Goal: Information Seeking & Learning: Learn about a topic

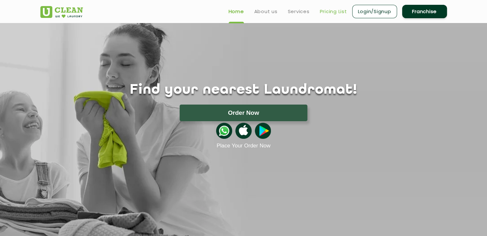
click at [333, 11] on link "Pricing List" at bounding box center [333, 12] width 27 height 8
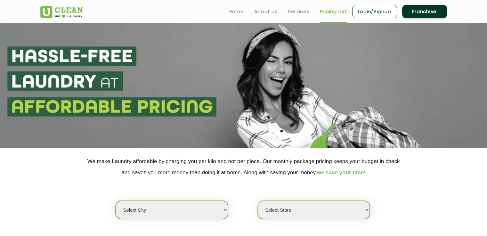
click at [202, 207] on select "Select city [GEOGRAPHIC_DATA] [GEOGRAPHIC_DATA] [GEOGRAPHIC_DATA] [GEOGRAPHIC_D…" at bounding box center [172, 210] width 112 height 18
select select "1"
click at [116, 201] on select "Select city [GEOGRAPHIC_DATA] [GEOGRAPHIC_DATA] [GEOGRAPHIC_DATA] [GEOGRAPHIC_D…" at bounding box center [172, 210] width 112 height 18
click at [328, 215] on select "Select Store [GEOGRAPHIC_DATA] [GEOGRAPHIC_DATA] 2 [GEOGRAPHIC_DATA] [PERSON_NA…" at bounding box center [314, 210] width 112 height 18
select select "2"
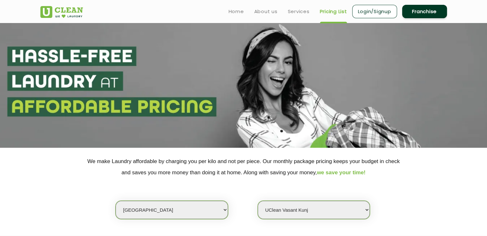
click at [258, 201] on select "Select Store [GEOGRAPHIC_DATA] [GEOGRAPHIC_DATA] 2 [GEOGRAPHIC_DATA] [PERSON_NA…" at bounding box center [314, 210] width 112 height 18
click at [251, 184] on div "Select city [GEOGRAPHIC_DATA] [GEOGRAPHIC_DATA] [GEOGRAPHIC_DATA] [GEOGRAPHIC_D…" at bounding box center [244, 198] width 416 height 41
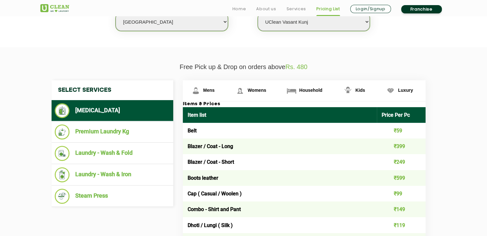
scroll to position [192, 0]
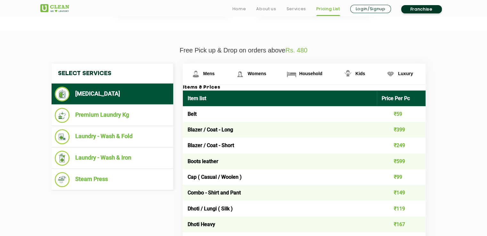
scroll to position [231, 0]
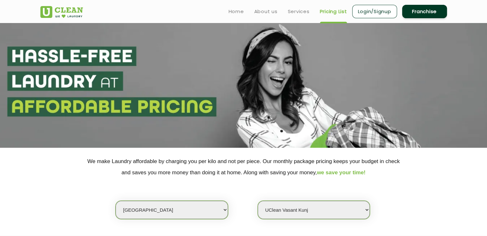
scroll to position [0, 0]
click at [236, 12] on link "Home" at bounding box center [236, 12] width 15 height 8
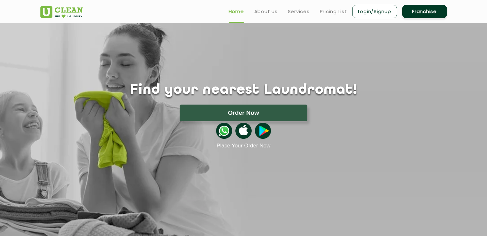
scroll to position [13, 0]
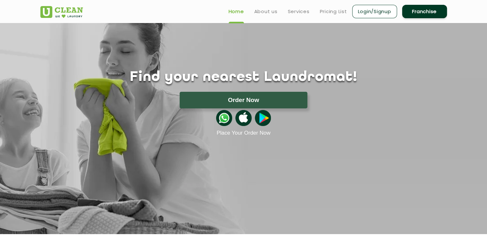
click at [106, 90] on div "Find your nearest Laundromat! Please select the location Order Now Place Your O…" at bounding box center [244, 102] width 416 height 67
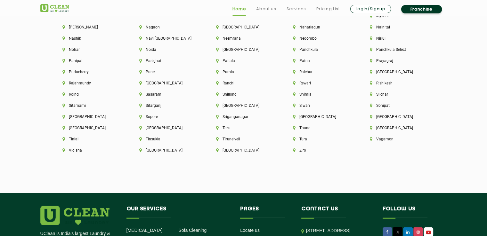
scroll to position [1793, 0]
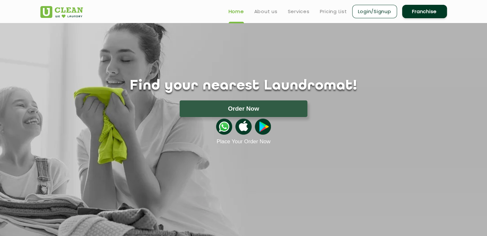
scroll to position [0, 0]
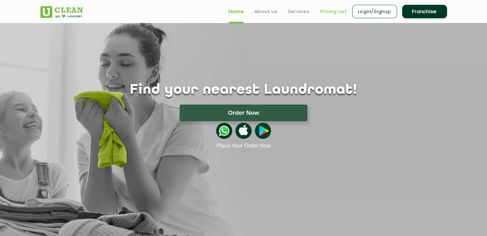
click at [335, 11] on link "Pricing List" at bounding box center [333, 12] width 27 height 8
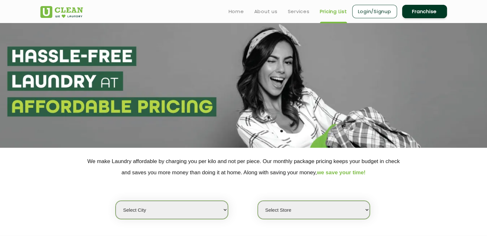
click at [189, 204] on select "Select city [GEOGRAPHIC_DATA] [GEOGRAPHIC_DATA] [GEOGRAPHIC_DATA] [GEOGRAPHIC_D…" at bounding box center [172, 210] width 112 height 18
select select "1"
click at [116, 201] on select "Select city [GEOGRAPHIC_DATA] [GEOGRAPHIC_DATA] [GEOGRAPHIC_DATA] [GEOGRAPHIC_D…" at bounding box center [172, 210] width 112 height 18
click at [331, 206] on select "Select Store [GEOGRAPHIC_DATA] [GEOGRAPHIC_DATA] 2 [GEOGRAPHIC_DATA] [PERSON_NA…" at bounding box center [314, 210] width 112 height 18
select select "2"
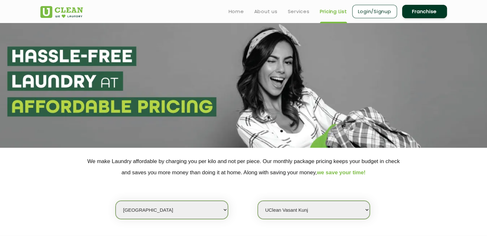
click at [258, 201] on select "Select Store [GEOGRAPHIC_DATA] [GEOGRAPHIC_DATA] 2 [GEOGRAPHIC_DATA] [PERSON_NA…" at bounding box center [314, 210] width 112 height 18
click at [429, 178] on p "We make Laundry affordable by charging you per kilo and not per piece. Our mont…" at bounding box center [243, 167] width 407 height 22
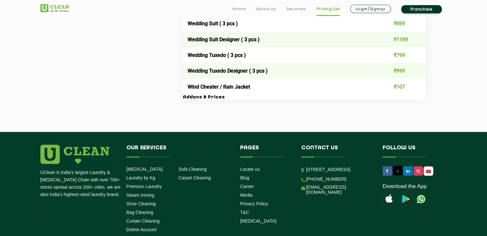
scroll to position [1392, 0]
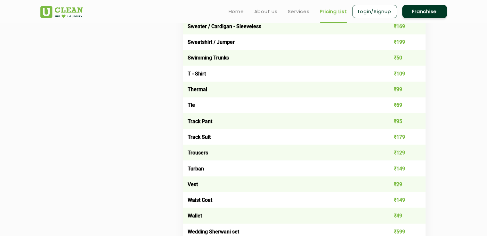
scroll to position [1098, 0]
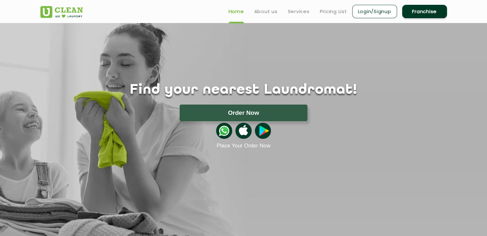
click at [404, 122] on div at bounding box center [244, 130] width 416 height 19
click at [340, 15] on link "Pricing List" at bounding box center [333, 12] width 27 height 8
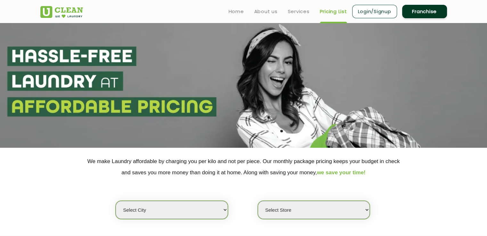
click at [197, 214] on select "Select city [GEOGRAPHIC_DATA] [GEOGRAPHIC_DATA] [GEOGRAPHIC_DATA] [GEOGRAPHIC_D…" at bounding box center [172, 210] width 112 height 18
click at [183, 213] on select "Select city [GEOGRAPHIC_DATA] [GEOGRAPHIC_DATA] [GEOGRAPHIC_DATA] [GEOGRAPHIC_D…" at bounding box center [172, 210] width 112 height 18
select select "1"
click at [116, 201] on select "Select city [GEOGRAPHIC_DATA] [GEOGRAPHIC_DATA] [GEOGRAPHIC_DATA] [GEOGRAPHIC_D…" at bounding box center [172, 210] width 112 height 18
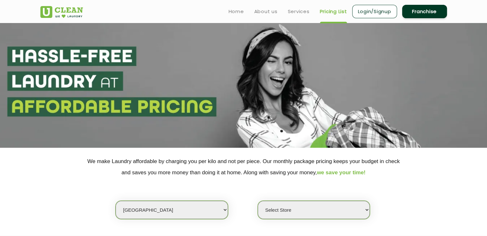
click at [312, 209] on select "Select Store [GEOGRAPHIC_DATA] [GEOGRAPHIC_DATA] 2 [GEOGRAPHIC_DATA] [PERSON_NA…" at bounding box center [314, 210] width 112 height 18
select select "2"
click at [258, 201] on select "Select Store [GEOGRAPHIC_DATA] [GEOGRAPHIC_DATA] 2 [GEOGRAPHIC_DATA] [PERSON_NA…" at bounding box center [314, 210] width 112 height 18
click at [430, 206] on div "Select city [GEOGRAPHIC_DATA] [GEOGRAPHIC_DATA] [GEOGRAPHIC_DATA] [GEOGRAPHIC_D…" at bounding box center [244, 198] width 416 height 41
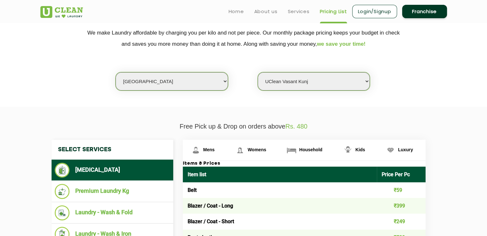
scroll to position [128, 0]
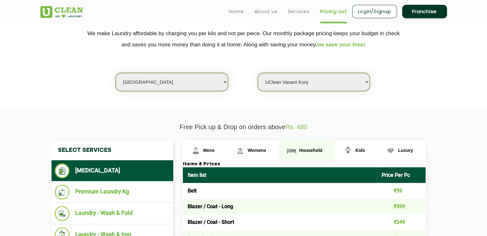
click at [305, 149] on span "Household" at bounding box center [310, 150] width 23 height 5
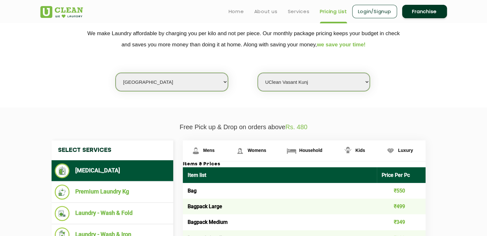
click at [343, 125] on p "Free Pick up & Drop on orders above Rs. 480" at bounding box center [243, 127] width 407 height 7
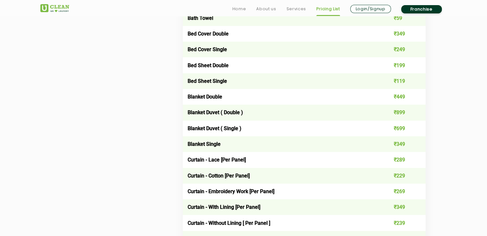
scroll to position [448, 0]
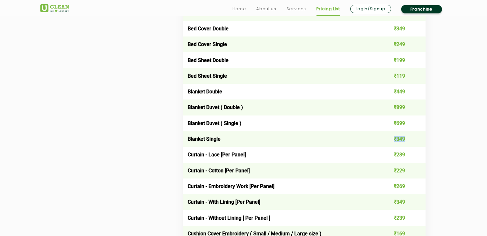
drag, startPoint x: 405, startPoint y: 139, endPoint x: 385, endPoint y: 141, distance: 19.9
click at [385, 141] on td "₹349" at bounding box center [401, 139] width 49 height 16
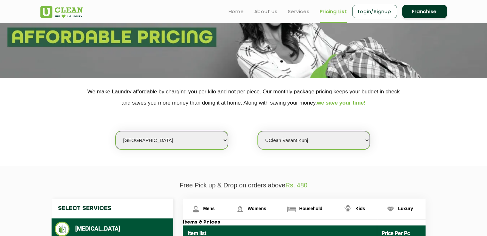
scroll to position [0, 0]
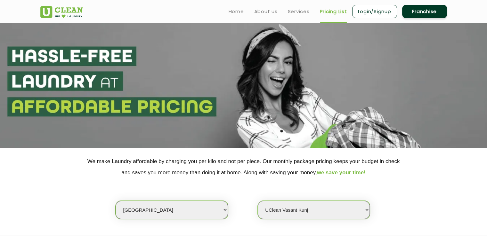
click at [157, 71] on section at bounding box center [243, 85] width 487 height 125
click at [310, 141] on section at bounding box center [243, 85] width 487 height 125
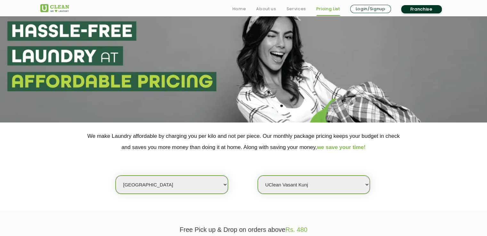
scroll to position [115, 0]
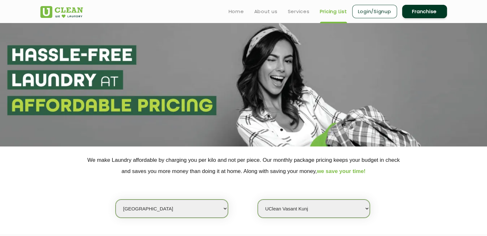
scroll to position [0, 0]
